Goal: Transaction & Acquisition: Obtain resource

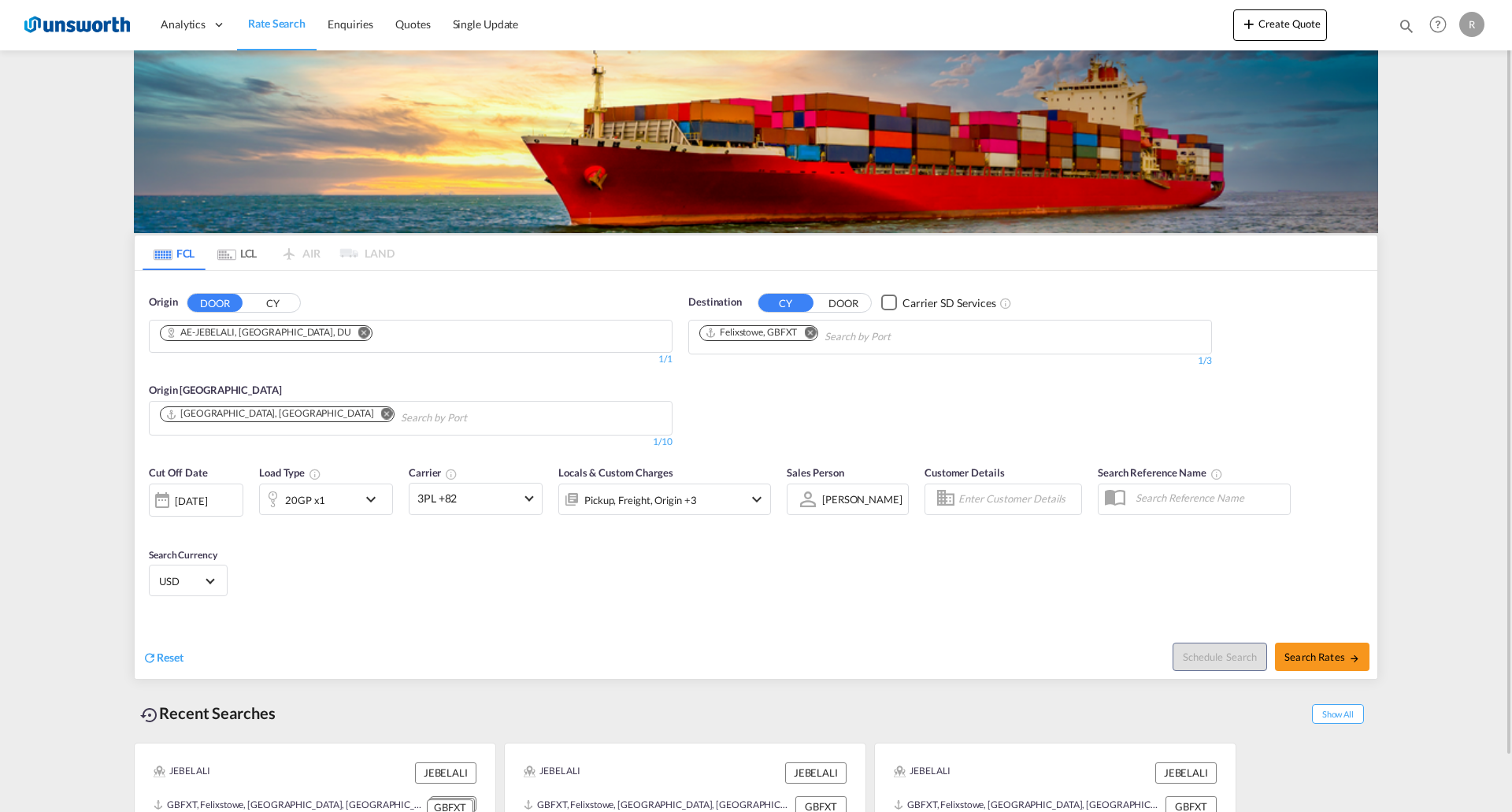
click at [207, 359] on div "13 Aug 2025" at bounding box center [191, 500] width 32 height 14
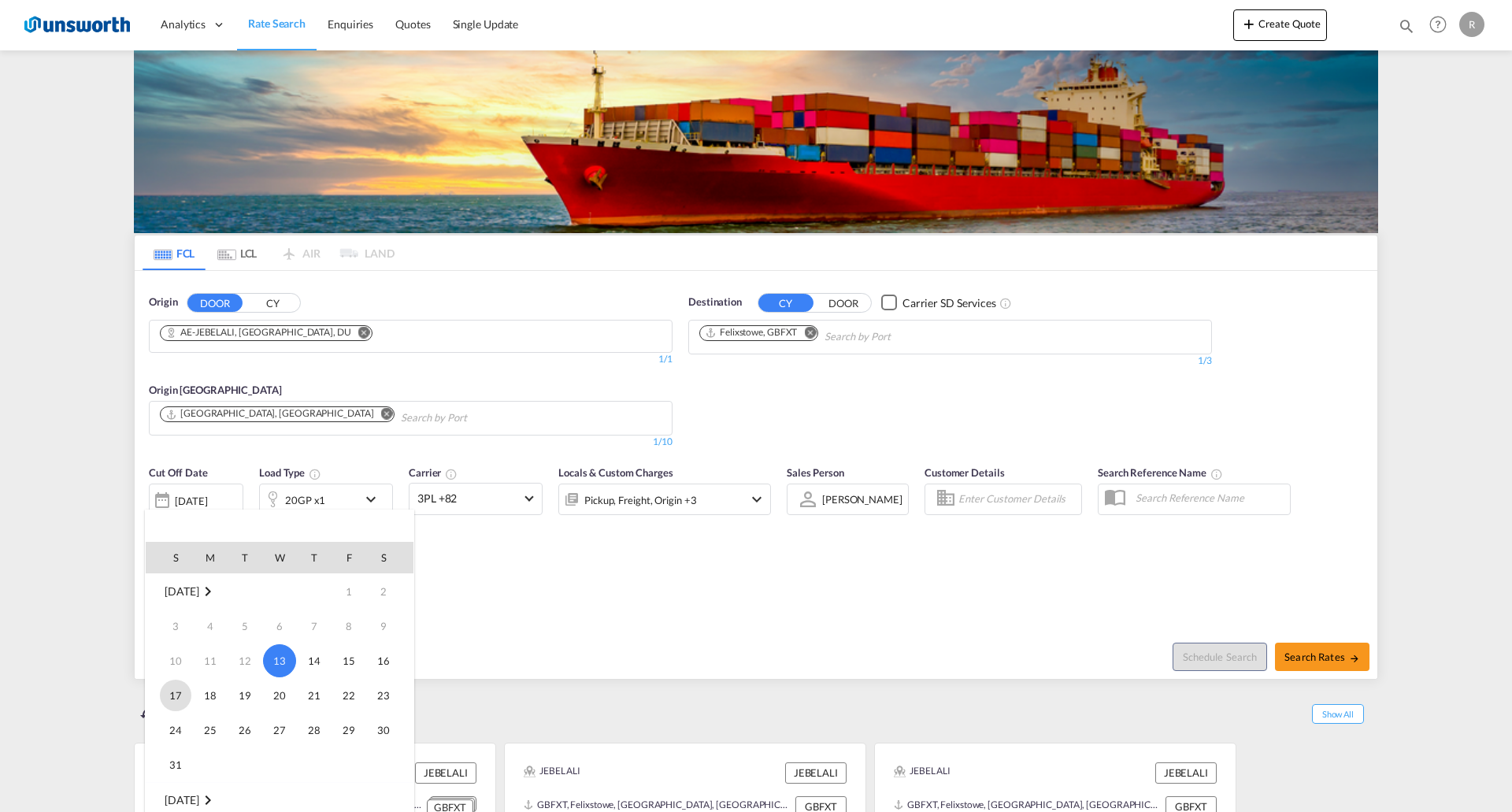
click at [172, 359] on span "17" at bounding box center [175, 696] width 31 height 31
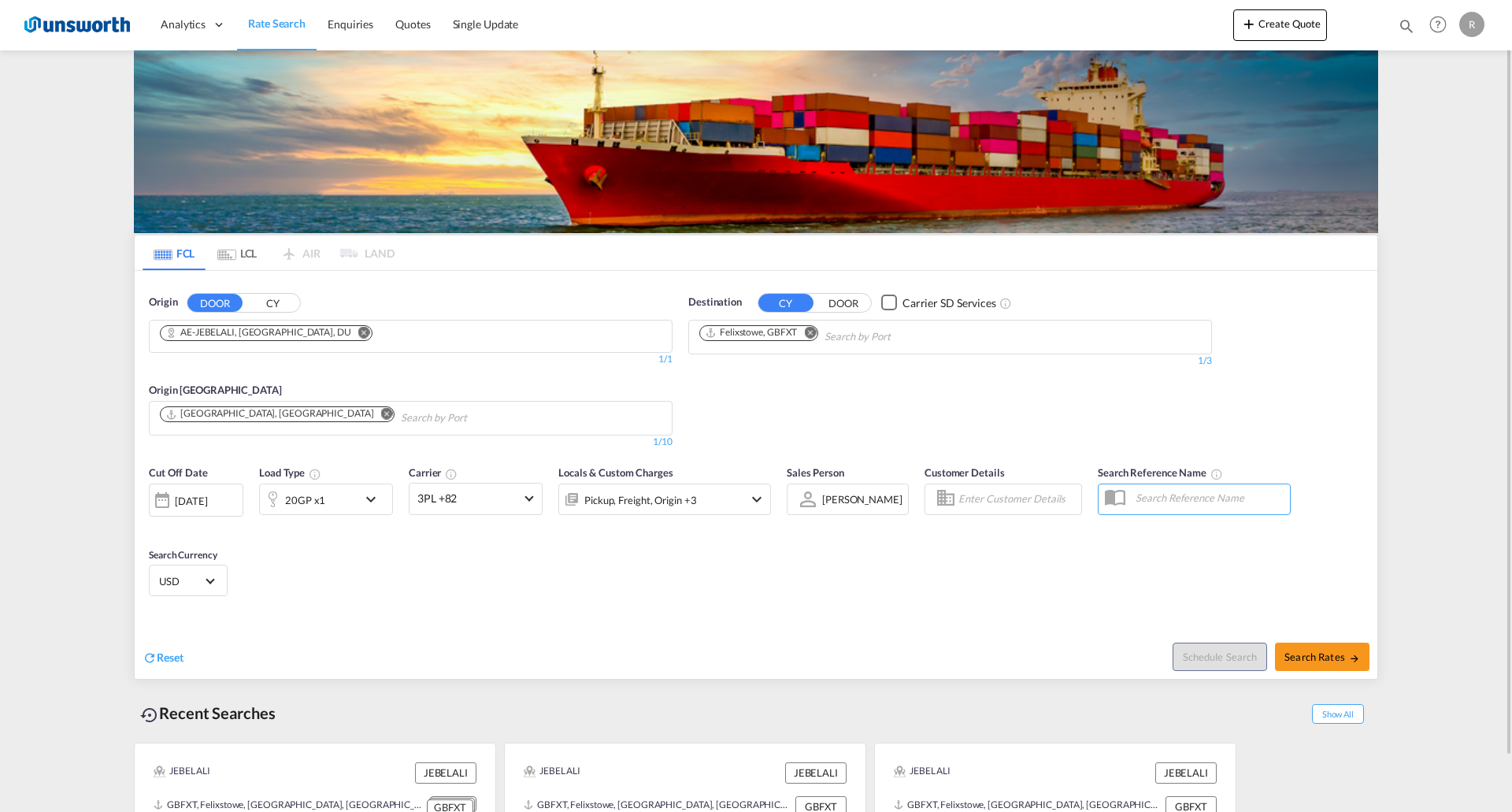
click at [658, 329] on input "Chips input." at bounding box center [899, 336] width 150 height 25
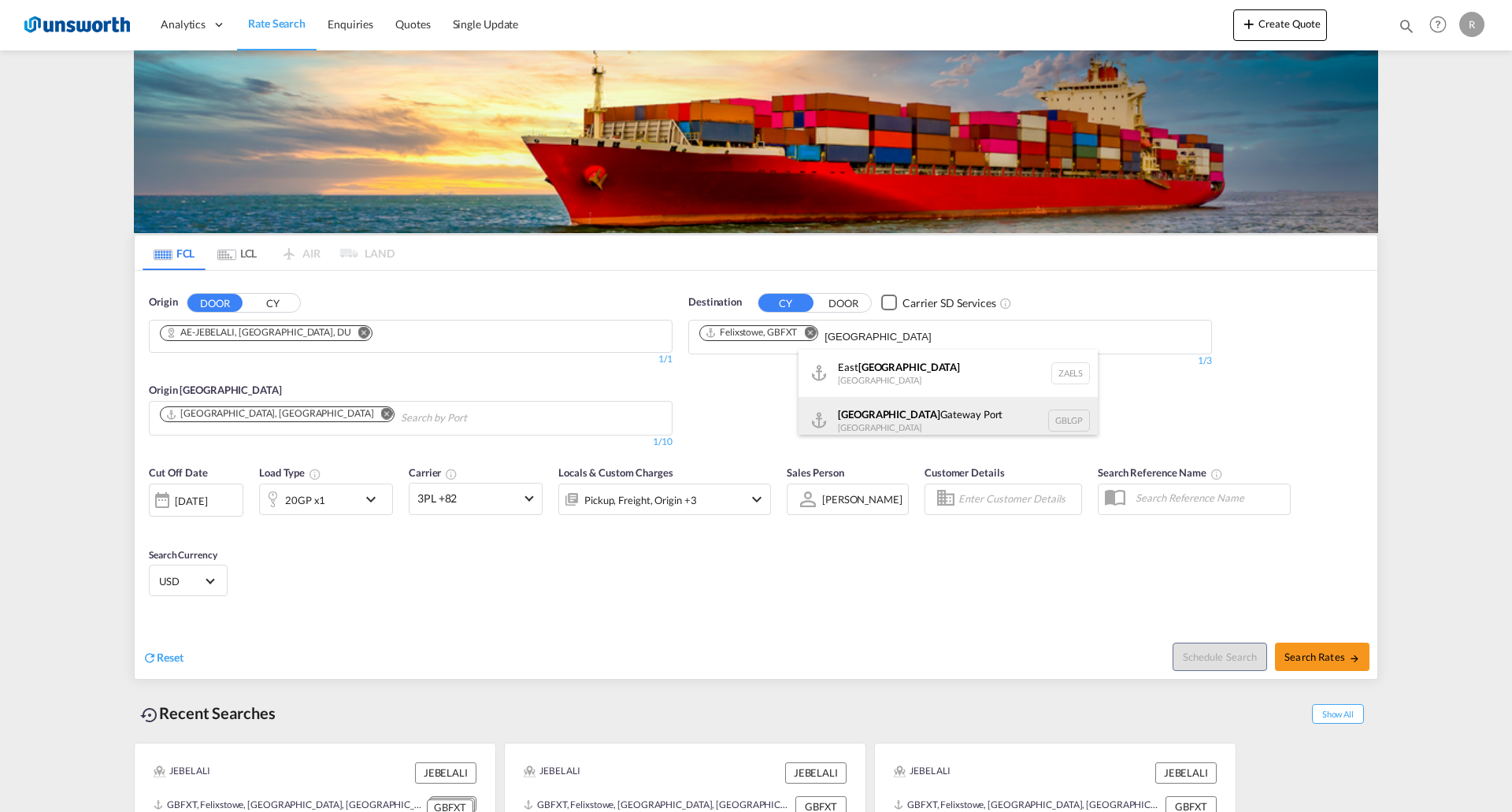
type input "london"
click at [658, 359] on div "London Gateway Port United Kingdom GBLGP" at bounding box center [948, 421] width 299 height 47
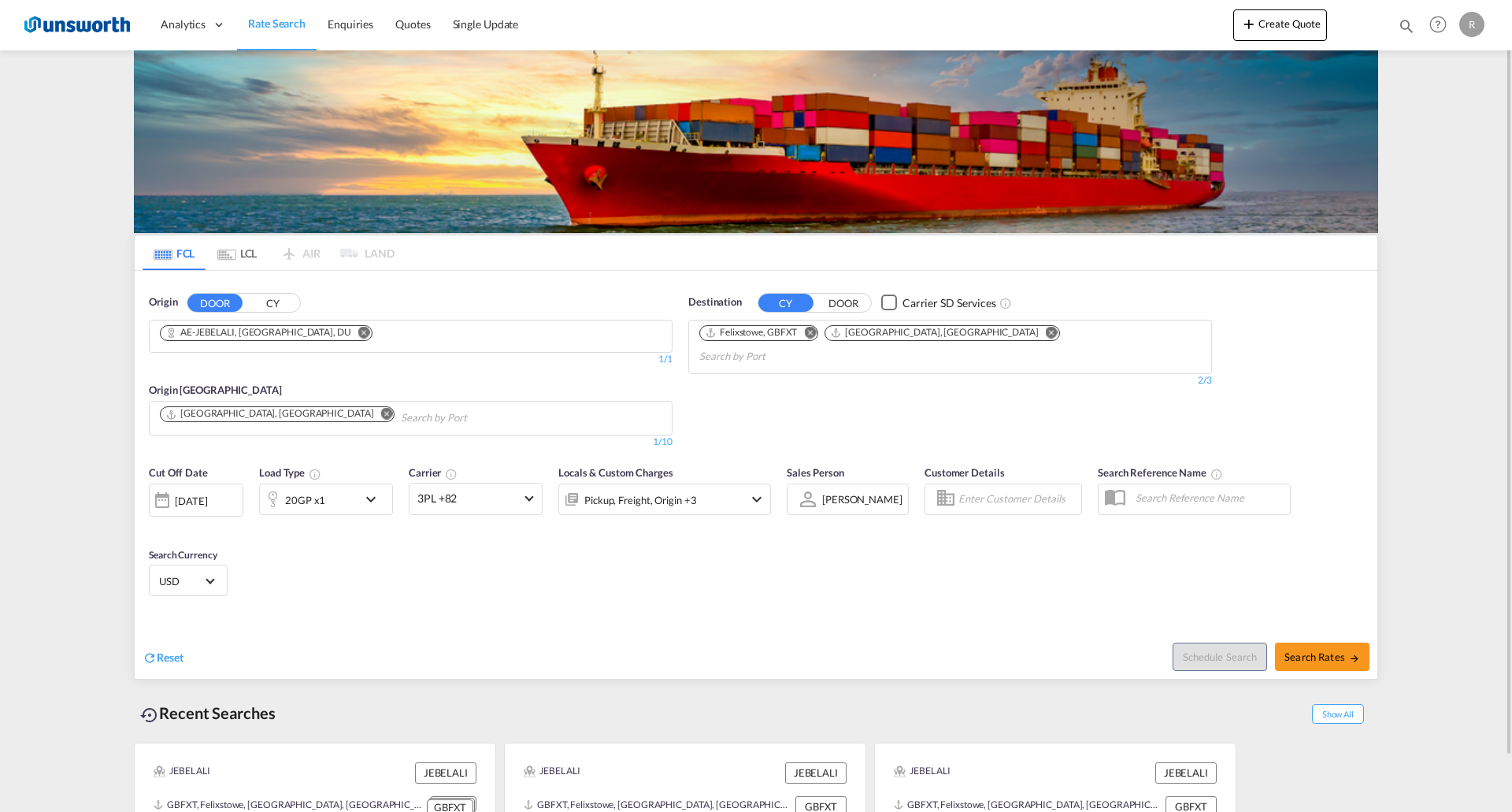
click at [350, 359] on div "20GP x1" at bounding box center [308, 499] width 97 height 31
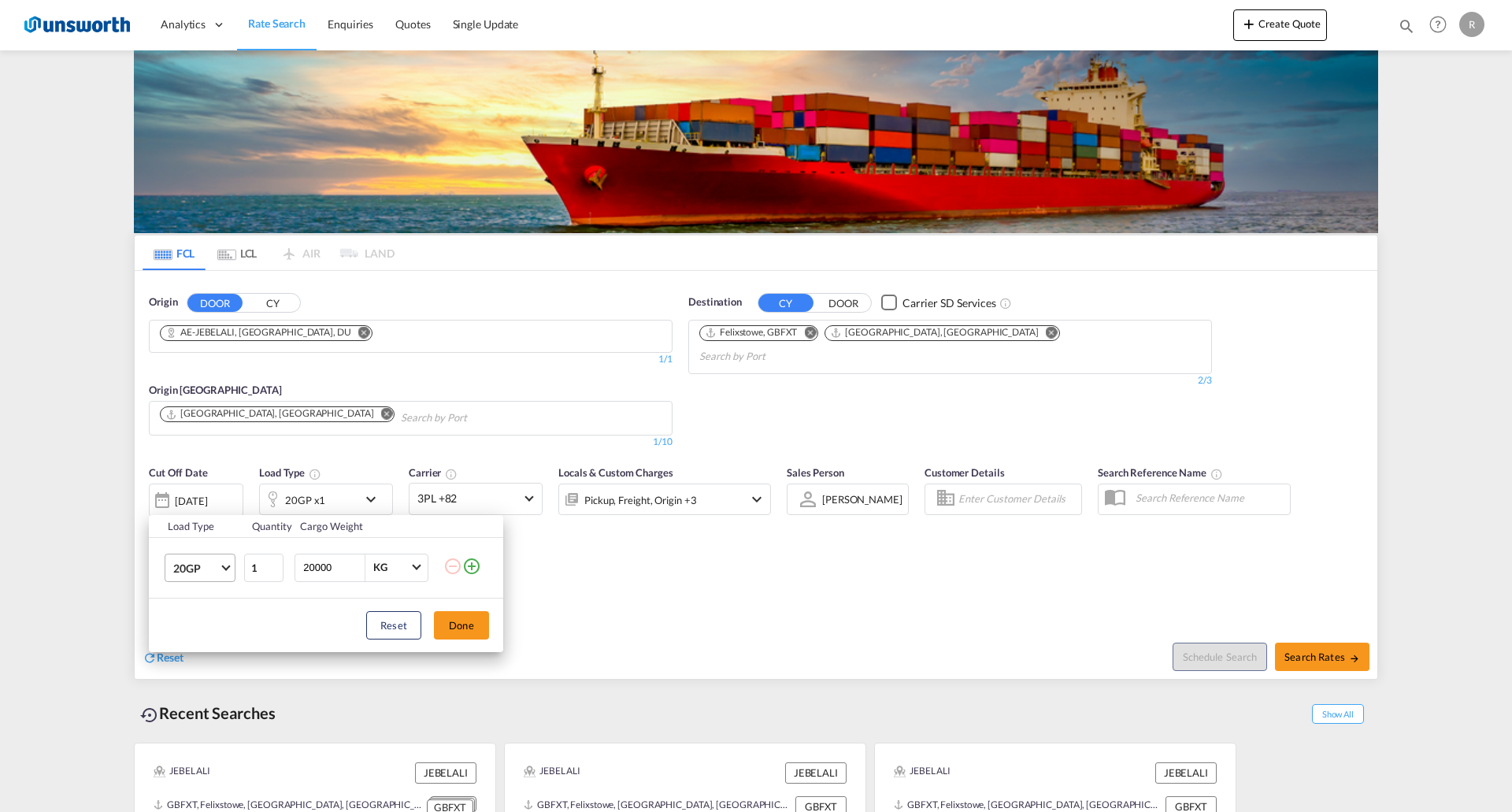
click at [209, 359] on span "20GP" at bounding box center [196, 568] width 46 height 16
click at [189, 359] on div "20GP" at bounding box center [187, 567] width 28 height 16
click at [470, 359] on button "Done" at bounding box center [461, 625] width 55 height 29
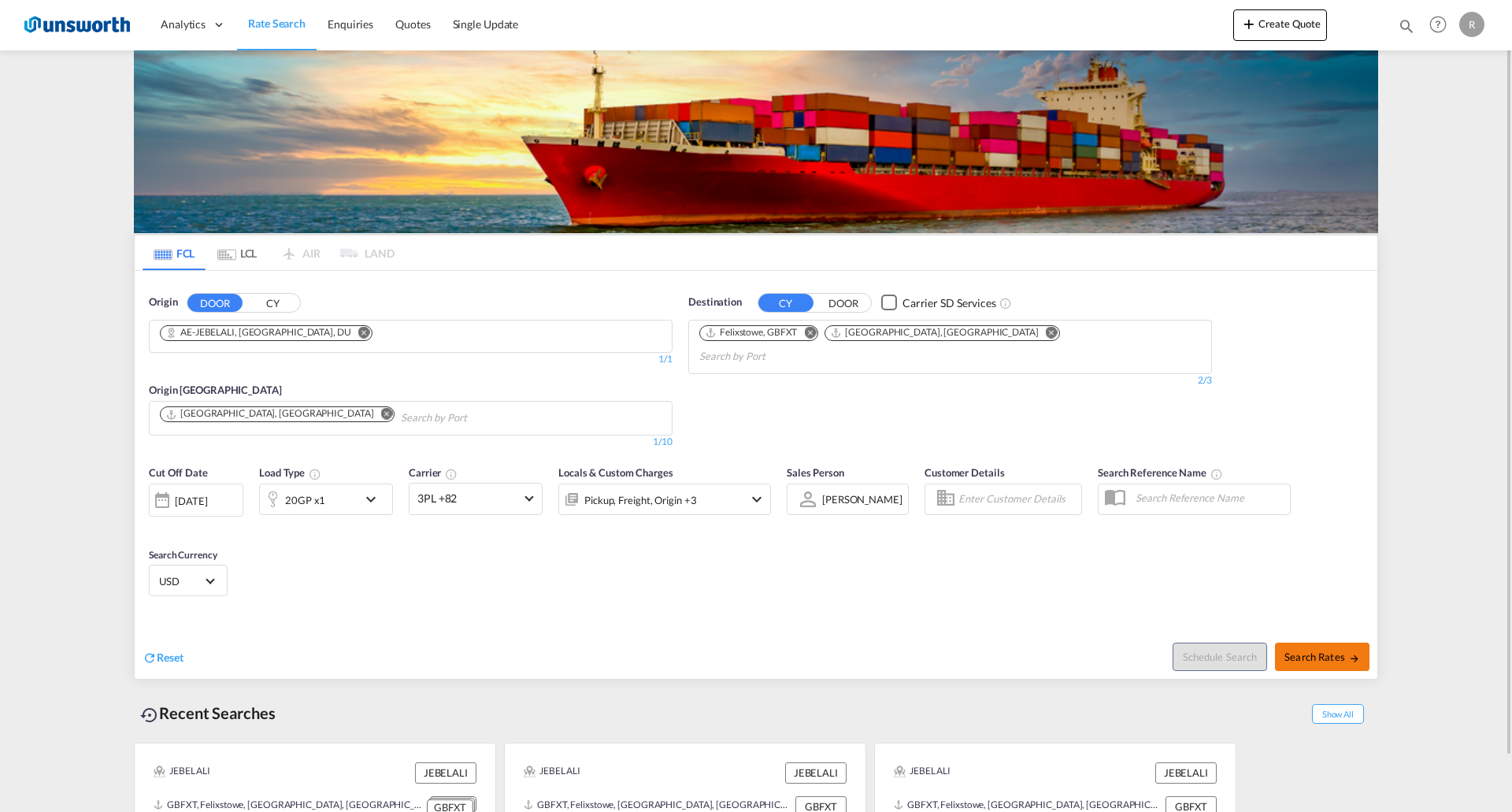
click at [658, 359] on button "Search Rates" at bounding box center [1321, 656] width 94 height 29
type input "JEBEL ALI to GBFXT,GBLGP / 17 Aug 2025"
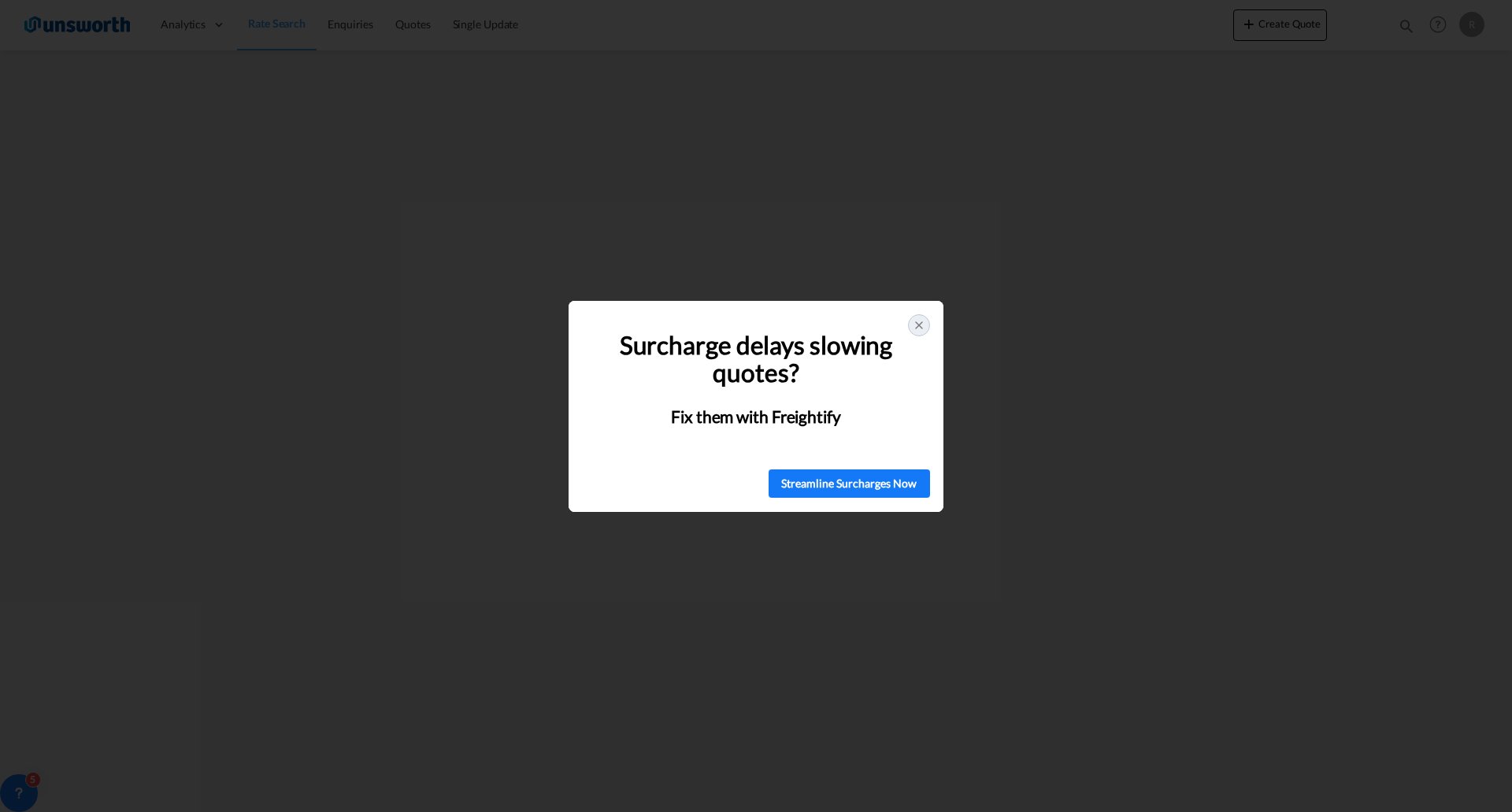
click at [658, 323] on icon at bounding box center [918, 325] width 12 height 12
